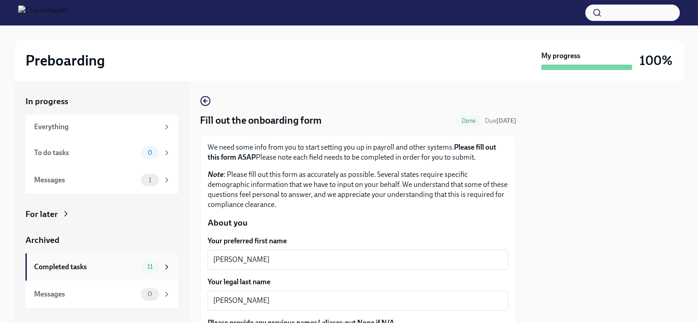
click at [124, 269] on div "Completed tasks" at bounding box center [85, 267] width 103 height 10
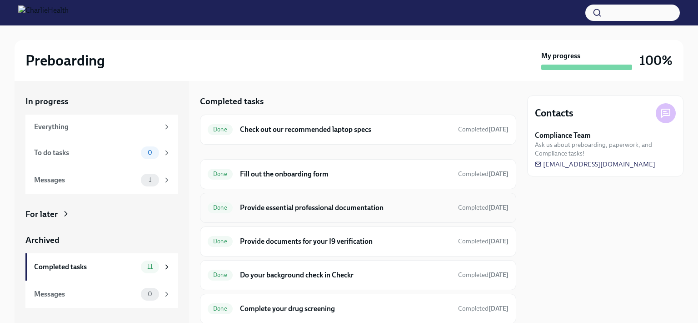
click at [316, 211] on h6 "Provide essential professional documentation" at bounding box center [345, 208] width 211 height 10
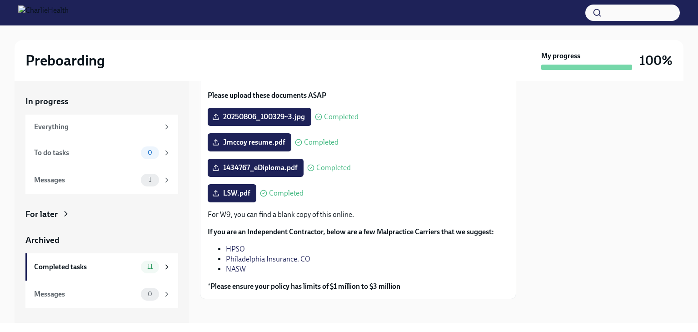
scroll to position [95, 0]
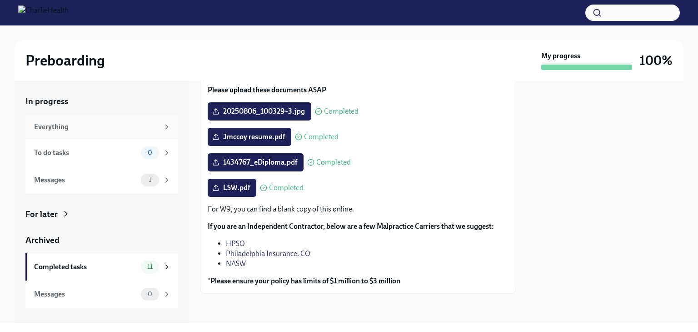
click at [54, 125] on div "Everything" at bounding box center [96, 127] width 125 height 10
